Goal: Transaction & Acquisition: Book appointment/travel/reservation

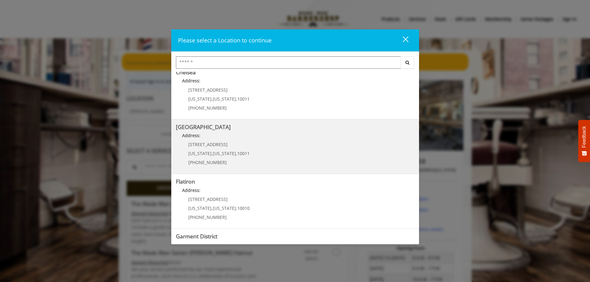
scroll to position [93, 0]
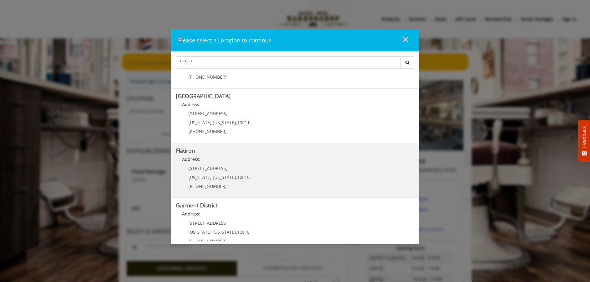
click at [246, 153] on h5 "Flatiron" at bounding box center [295, 151] width 238 height 6
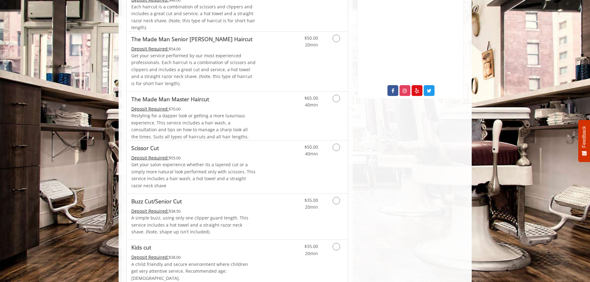
scroll to position [121, 0]
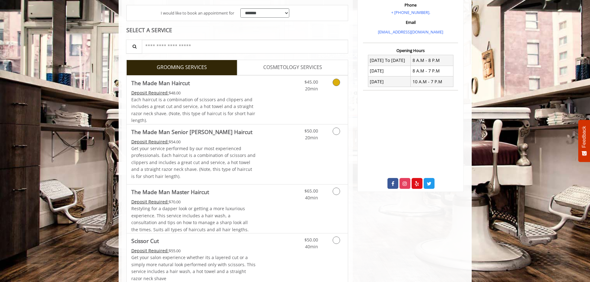
click at [332, 83] on link "Grooming services" at bounding box center [335, 84] width 16 height 17
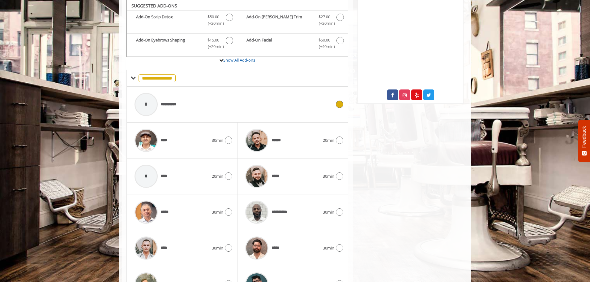
scroll to position [251, 0]
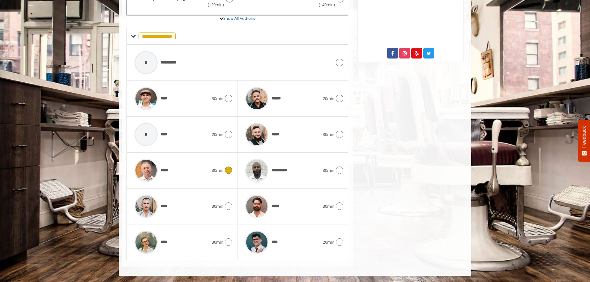
click at [191, 171] on div "*****" at bounding box center [172, 170] width 80 height 29
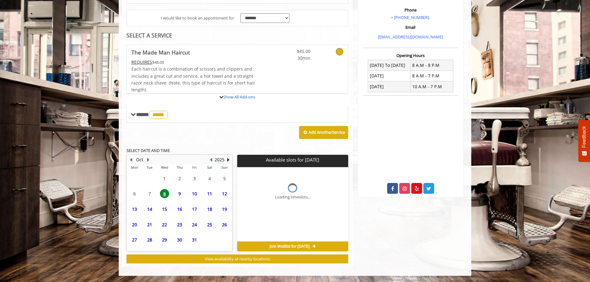
scroll to position [173, 0]
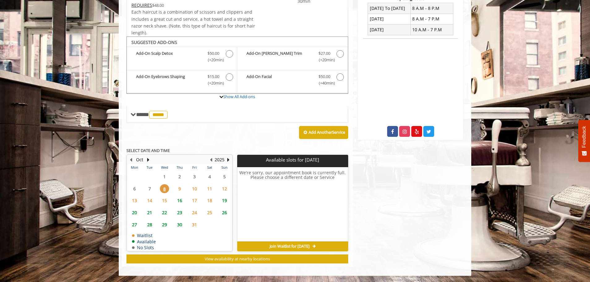
click at [180, 188] on span "9" at bounding box center [179, 188] width 9 height 9
click at [193, 191] on span "10" at bounding box center [194, 188] width 9 height 9
click at [208, 190] on span "11" at bounding box center [209, 188] width 9 height 9
click at [223, 191] on span "12" at bounding box center [224, 188] width 9 height 9
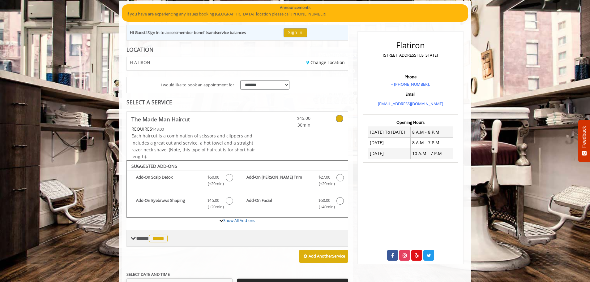
click at [141, 240] on span "**** ***** ********" at bounding box center [152, 238] width 33 height 6
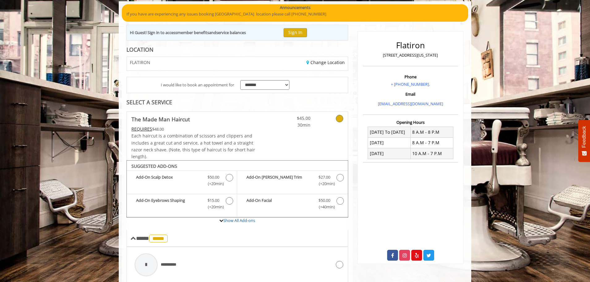
scroll to position [111, 0]
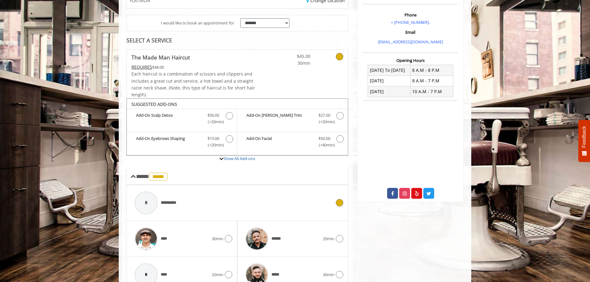
click at [341, 201] on icon at bounding box center [339, 202] width 7 height 7
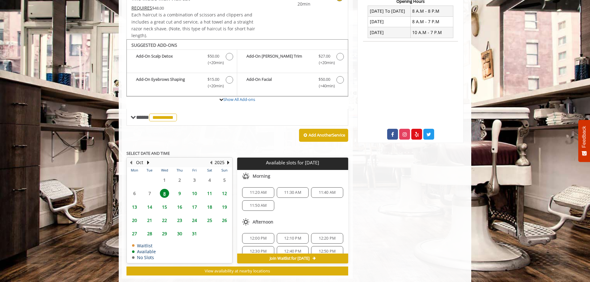
scroll to position [182, 0]
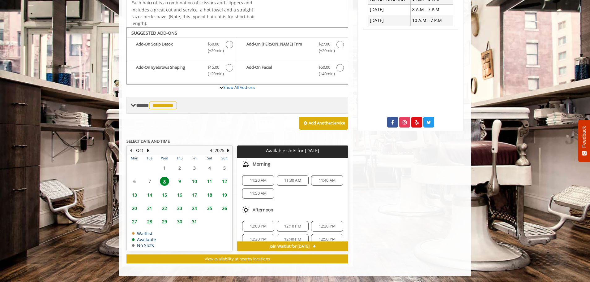
click at [143, 106] on span "**********" at bounding box center [157, 105] width 42 height 6
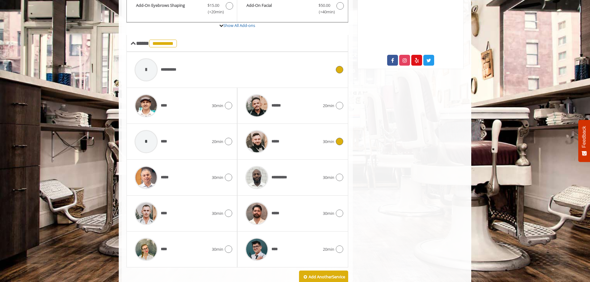
scroll to position [275, 0]
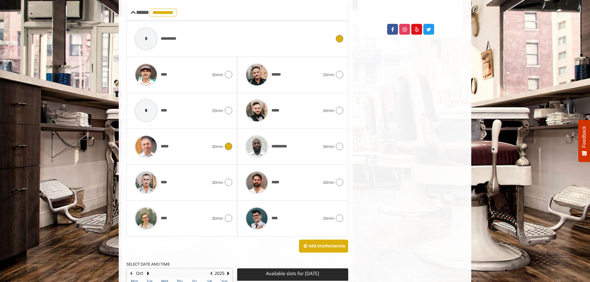
click at [220, 148] on span "30min" at bounding box center [217, 146] width 11 height 6
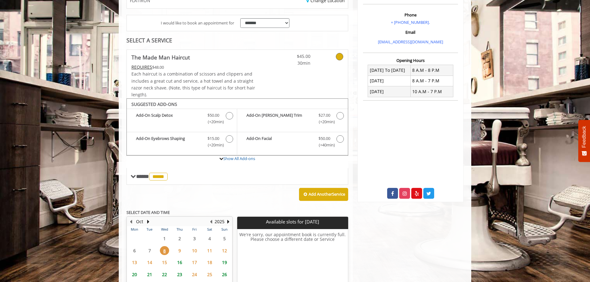
scroll to position [142, 0]
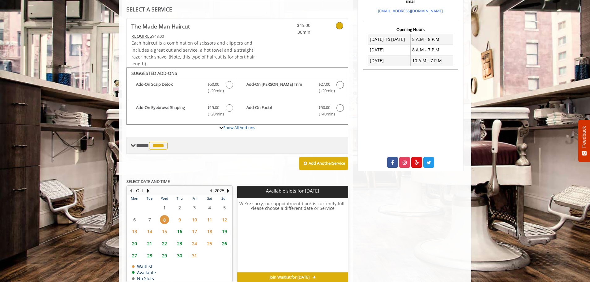
click at [135, 149] on div "**** ***** ********" at bounding box center [150, 145] width 39 height 9
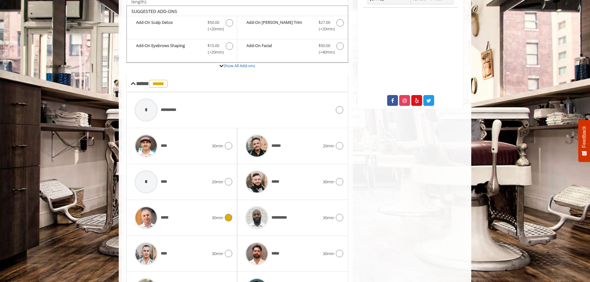
scroll to position [296, 0]
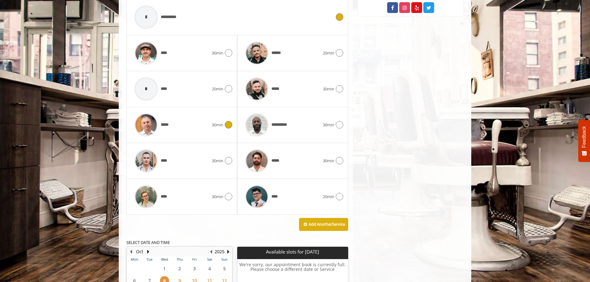
click at [153, 16] on div at bounding box center [146, 17] width 23 height 23
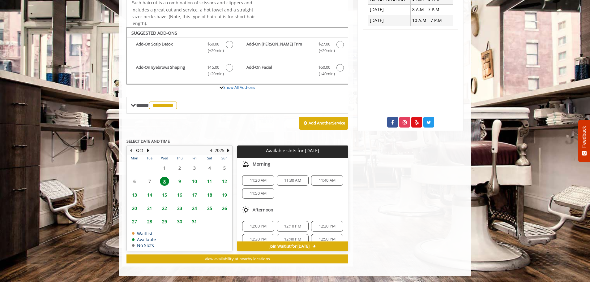
scroll to position [31, 0]
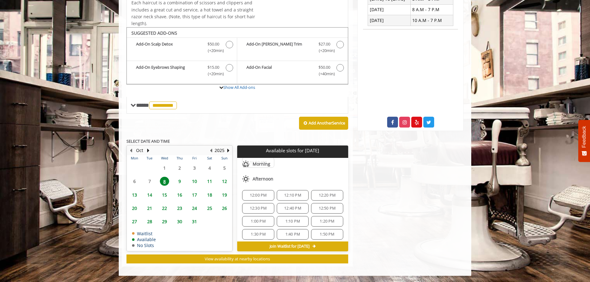
click at [261, 208] on span "12:30 PM" at bounding box center [258, 208] width 17 height 5
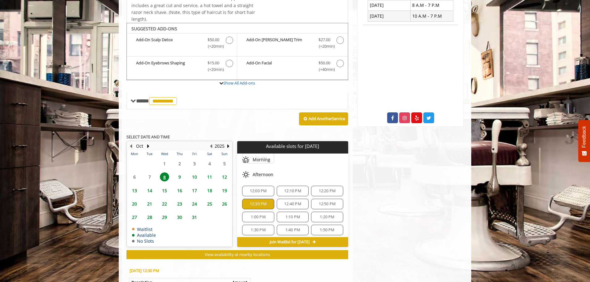
scroll to position [294, 0]
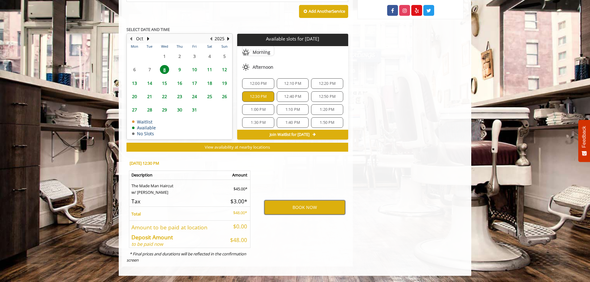
click at [298, 207] on button "BOOK NOW" at bounding box center [305, 207] width 81 height 14
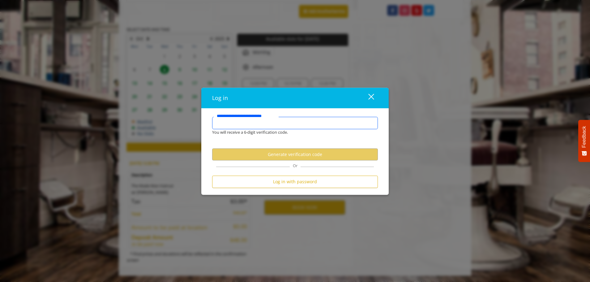
click at [245, 122] on input "**********" at bounding box center [295, 123] width 166 height 12
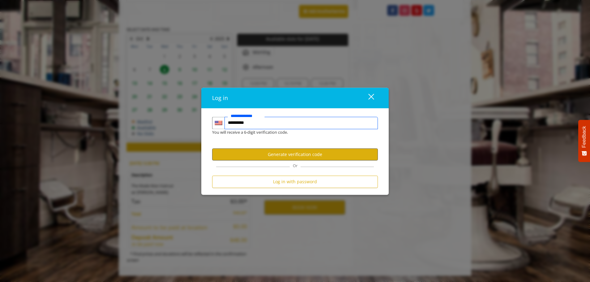
type input "**********"
drag, startPoint x: 300, startPoint y: 155, endPoint x: 313, endPoint y: 128, distance: 29.5
click at [313, 128] on form "**********" at bounding box center [295, 154] width 166 height 74
click at [305, 151] on button "Generate verification code" at bounding box center [295, 155] width 166 height 12
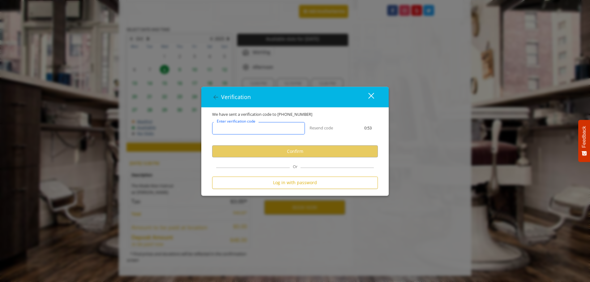
click at [269, 122] on input "Enter verification code" at bounding box center [258, 128] width 93 height 12
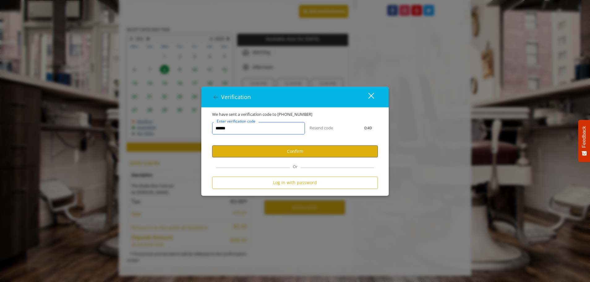
type input "******"
click at [320, 149] on button "Confirm" at bounding box center [295, 151] width 166 height 12
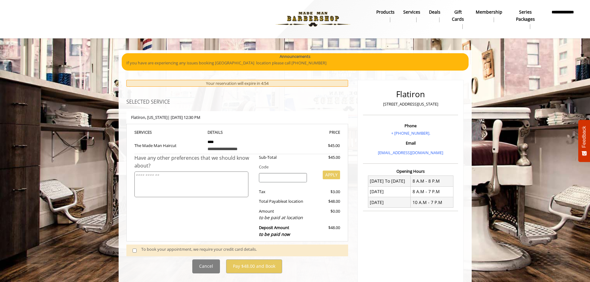
scroll to position [31, 0]
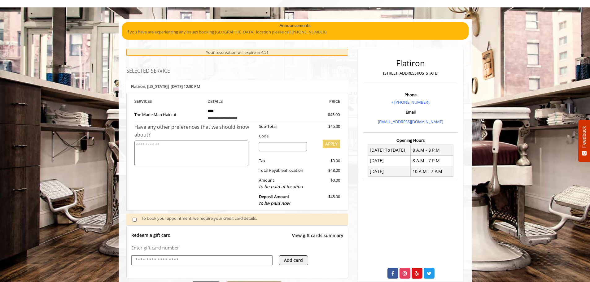
click at [185, 258] on input "text" at bounding box center [202, 260] width 134 height 7
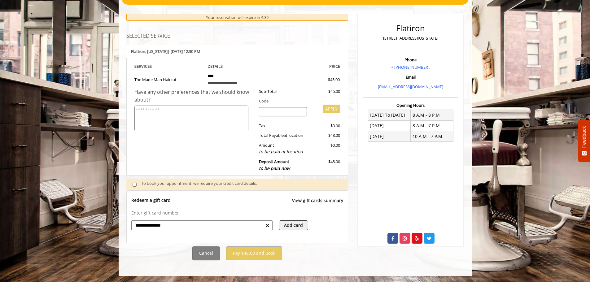
type input "**********"
click at [292, 226] on button "Add card" at bounding box center [293, 225] width 29 height 10
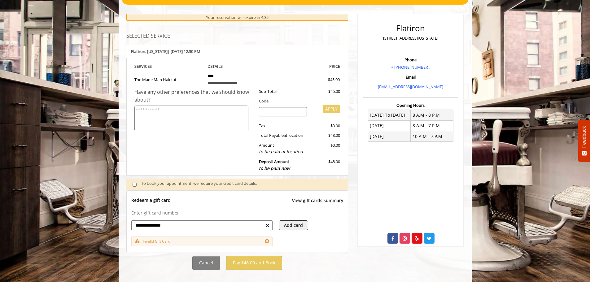
click at [272, 227] on div "**********" at bounding box center [201, 225] width 141 height 10
click at [268, 227] on icon at bounding box center [267, 225] width 3 height 4
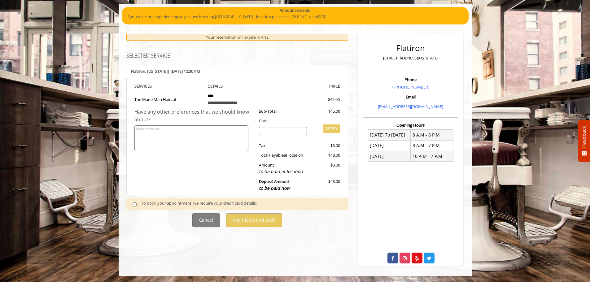
scroll to position [62, 0]
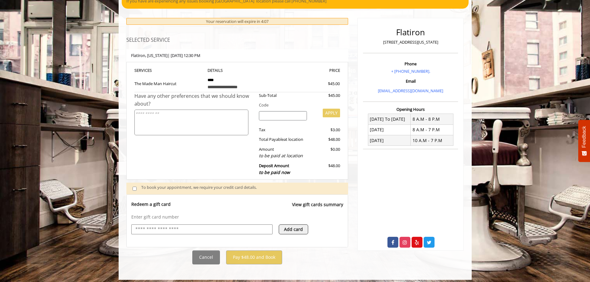
click at [315, 206] on link "View gift cards summary" at bounding box center [317, 207] width 51 height 13
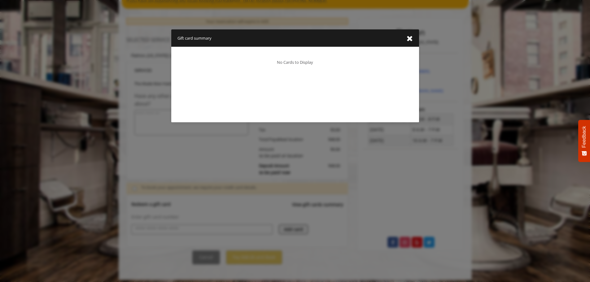
click at [406, 42] on icon "close gift card summary dialog" at bounding box center [409, 39] width 6 height 8
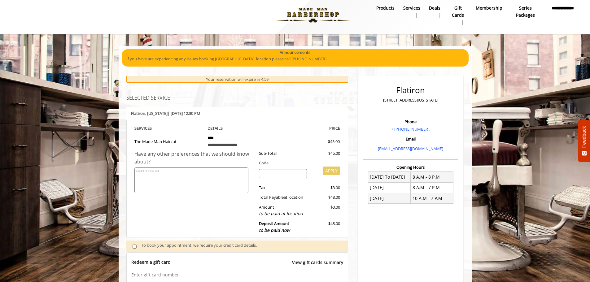
scroll to position [66, 0]
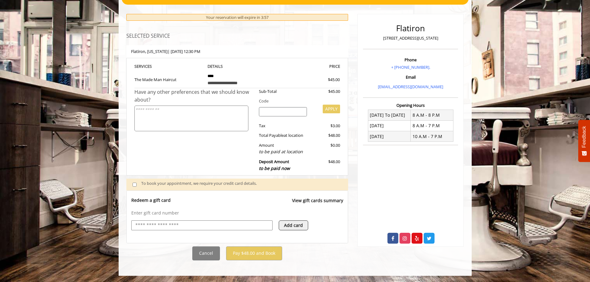
click at [140, 201] on p "Redeem a gift card" at bounding box center [150, 200] width 39 height 6
click at [264, 200] on div "Redeem a gift card View gift cards summary" at bounding box center [237, 203] width 212 height 13
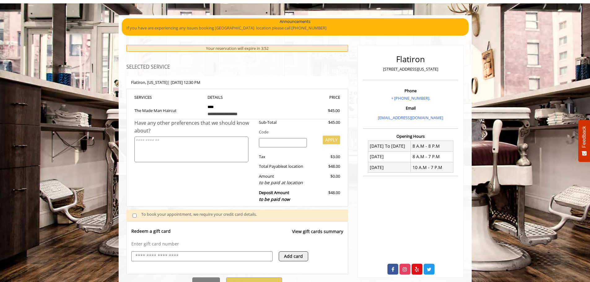
scroll to position [0, 0]
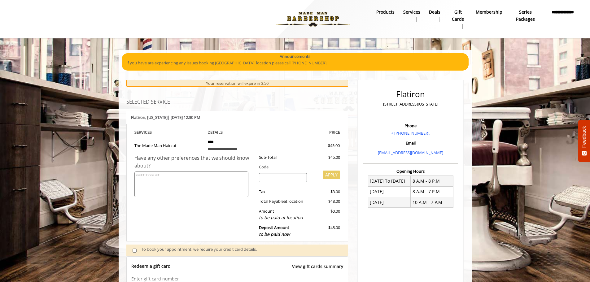
click at [271, 213] on div "Amount to be paid at location" at bounding box center [282, 214] width 57 height 13
click at [196, 117] on b "Flatiron , New York | Wed, Oct 08 2025 12:30 PM" at bounding box center [165, 117] width 69 height 6
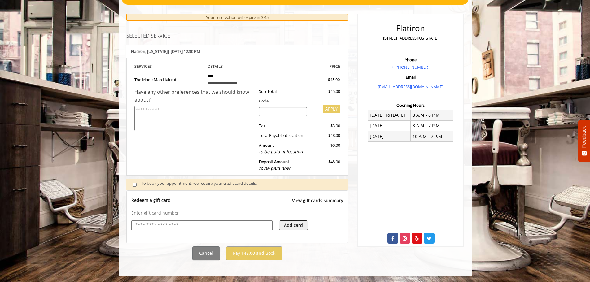
click at [163, 211] on p "Enter gift card number" at bounding box center [237, 213] width 212 height 6
click at [270, 223] on div at bounding box center [201, 225] width 141 height 10
click at [253, 224] on input "text" at bounding box center [202, 225] width 134 height 7
click at [248, 210] on p "Enter gift card number" at bounding box center [237, 213] width 212 height 6
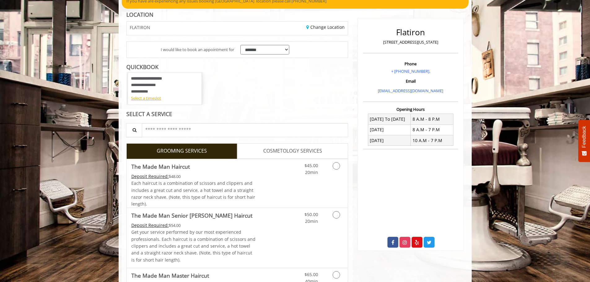
scroll to position [124, 0]
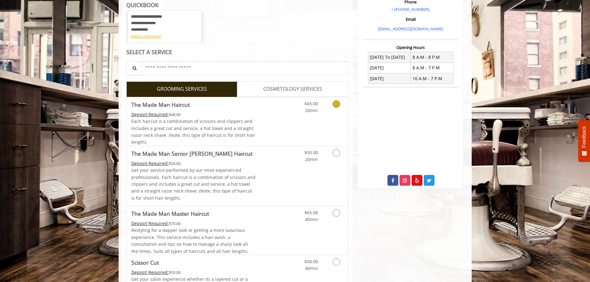
click at [338, 104] on icon "Grooming services" at bounding box center [335, 103] width 7 height 7
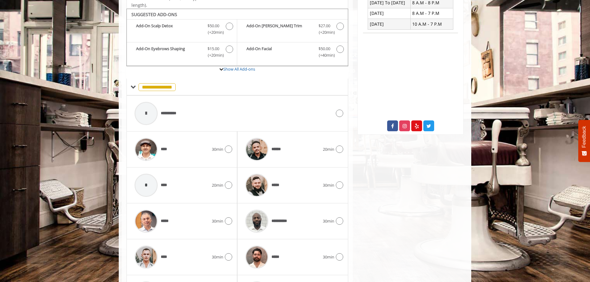
scroll to position [187, 0]
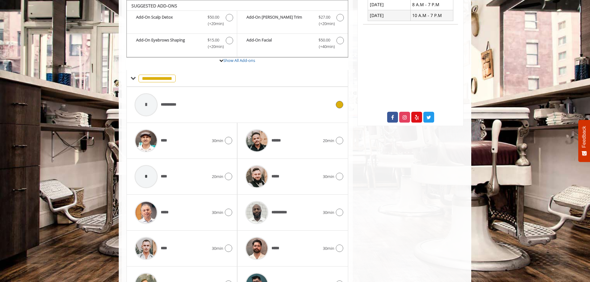
click at [145, 102] on div at bounding box center [146, 104] width 23 height 23
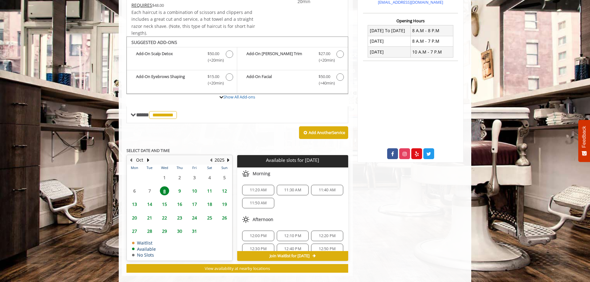
scroll to position [160, 0]
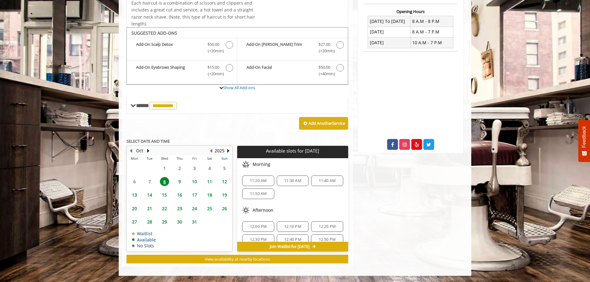
drag, startPoint x: 287, startPoint y: 236, endPoint x: 299, endPoint y: 213, distance: 26.4
click at [253, 239] on span "12:30 PM" at bounding box center [258, 239] width 17 height 5
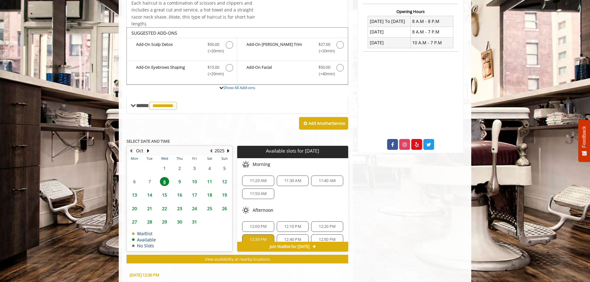
scroll to position [272, 0]
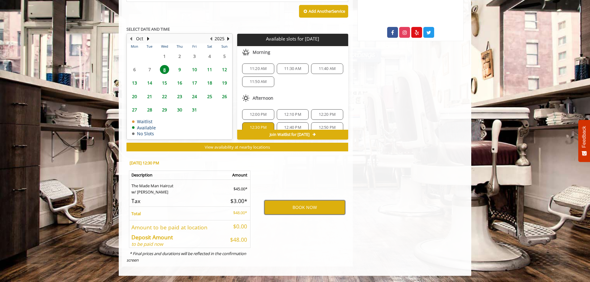
click at [297, 212] on button "BOOK NOW" at bounding box center [305, 207] width 81 height 14
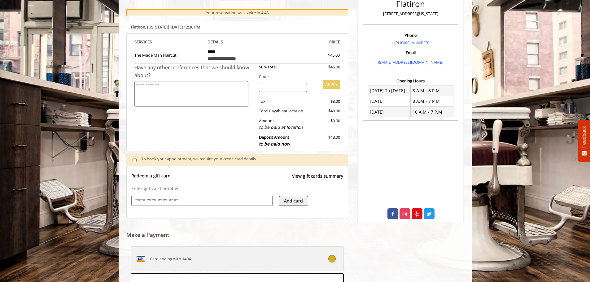
scroll to position [121, 0]
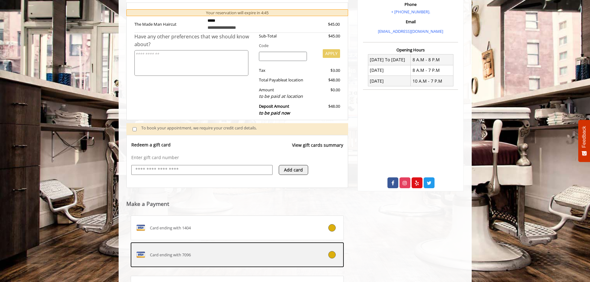
click at [199, 256] on div "Card ending with 7096" at bounding box center [219, 255] width 177 height 10
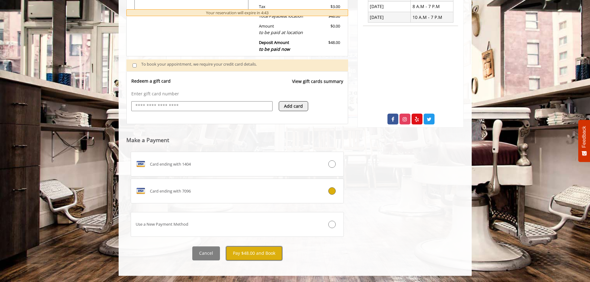
click at [236, 255] on button "Pay $48.00 and Book" at bounding box center [254, 253] width 56 height 14
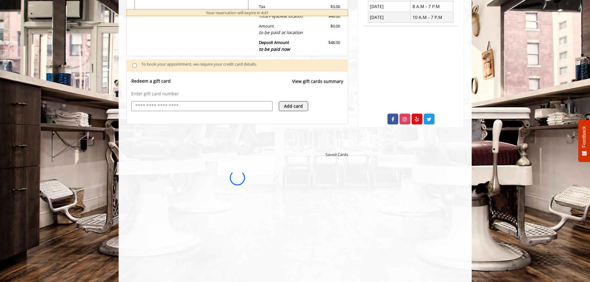
scroll to position [0, 0]
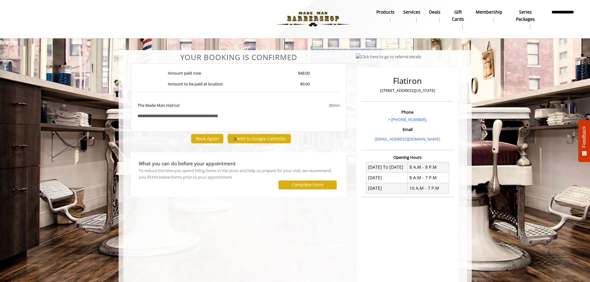
click at [290, 192] on div "What you can do before your appointment To reduce the time you spend filling fo…" at bounding box center [239, 175] width 206 height 36
click at [298, 181] on button "Complete Form" at bounding box center [307, 184] width 58 height 9
